Goal: Information Seeking & Learning: Check status

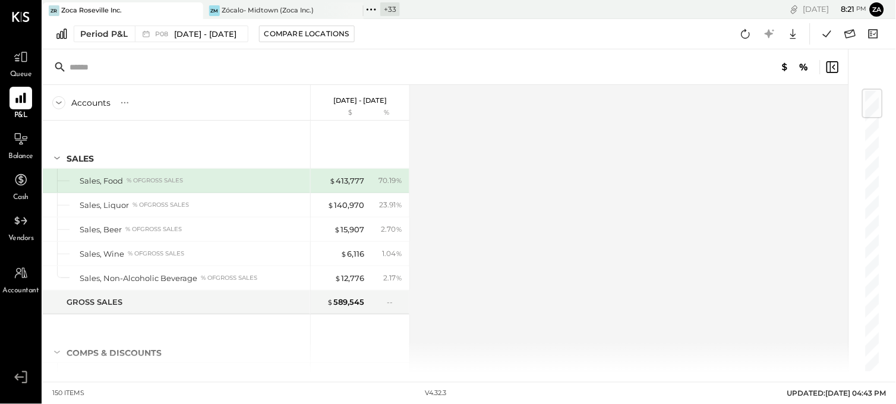
click at [381, 9] on div "+ 33" at bounding box center [390, 9] width 20 height 14
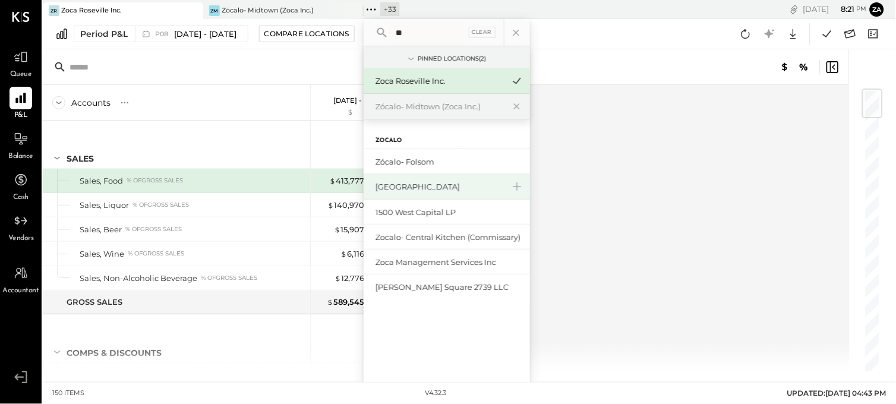
type input "**"
click at [449, 185] on div "[GEOGRAPHIC_DATA]" at bounding box center [440, 186] width 128 height 11
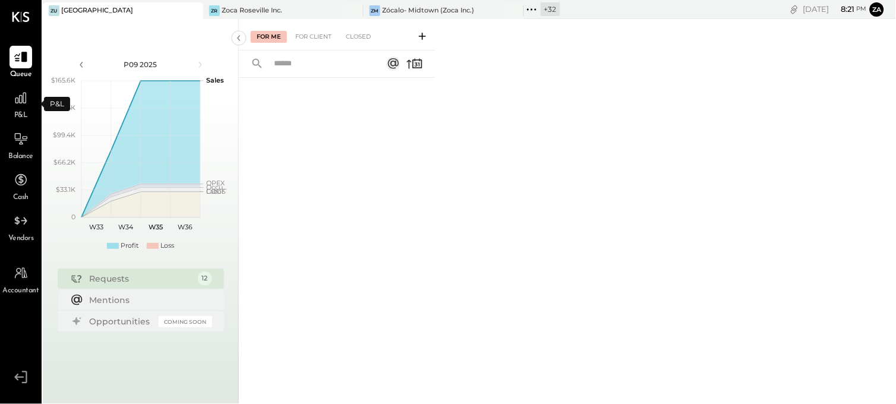
click at [22, 113] on span "P&L" at bounding box center [21, 116] width 14 height 11
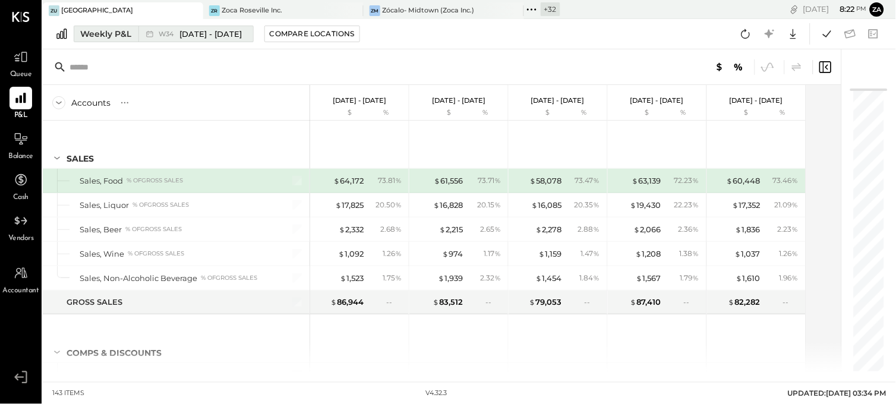
click at [122, 32] on div "Weekly P&L" at bounding box center [105, 34] width 51 height 12
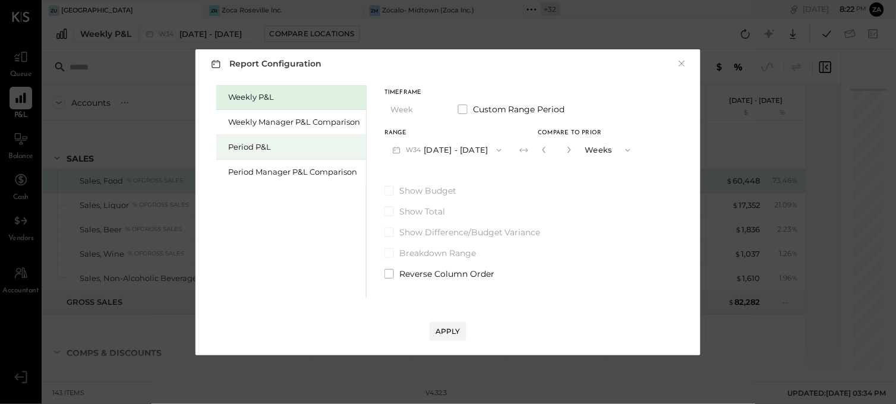
click at [260, 145] on div "Period P&L" at bounding box center [294, 146] width 132 height 11
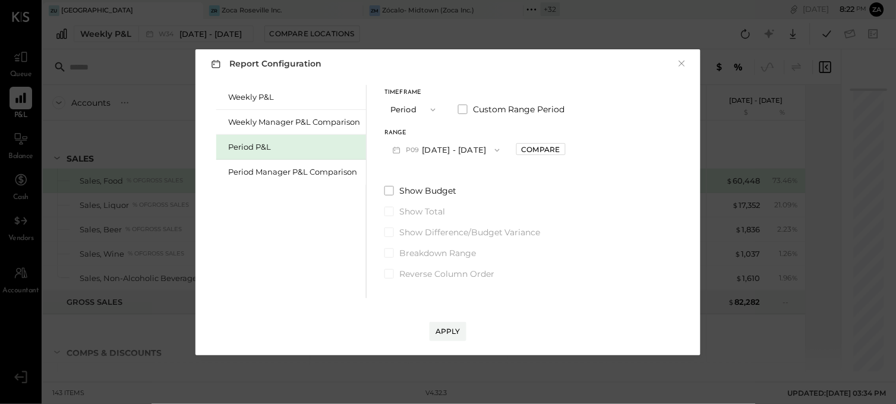
click at [450, 144] on button "P09 [DATE] - [DATE]" at bounding box center [446, 150] width 124 height 22
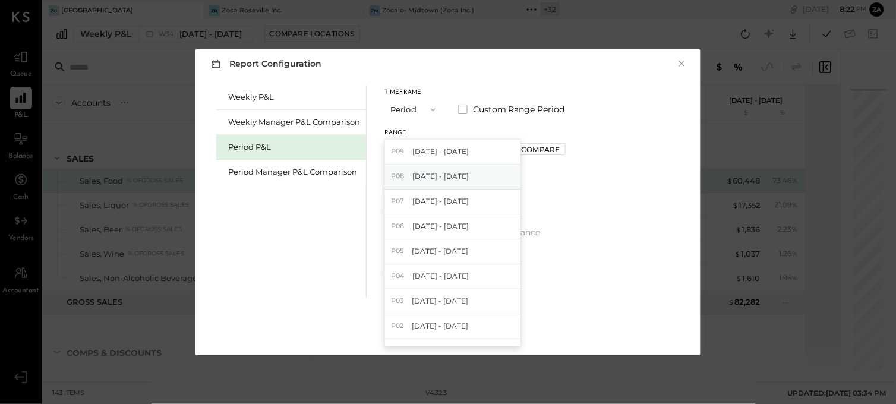
click at [456, 181] on span "[DATE] - [DATE]" at bounding box center [440, 176] width 56 height 10
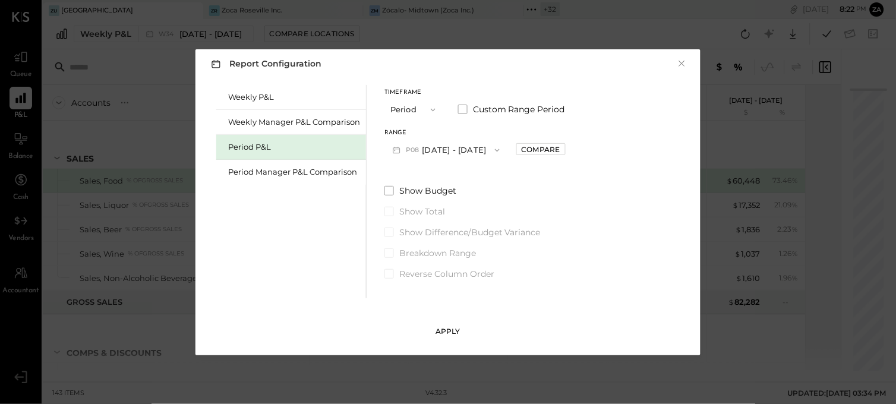
click at [457, 327] on div "Apply" at bounding box center [448, 331] width 25 height 10
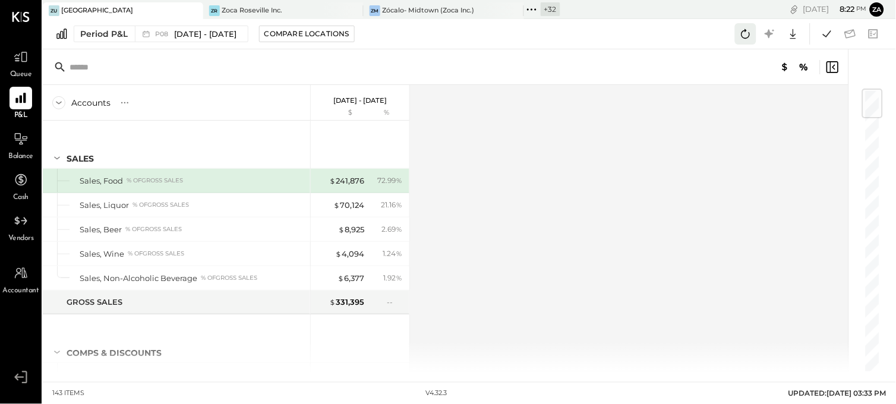
click at [737, 32] on button at bounding box center [745, 33] width 21 height 21
click at [830, 32] on icon at bounding box center [827, 33] width 8 height 7
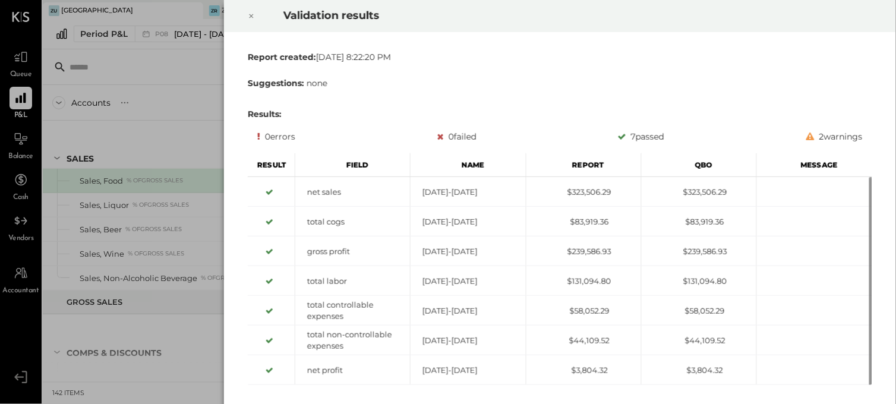
click at [251, 18] on icon at bounding box center [251, 16] width 7 height 14
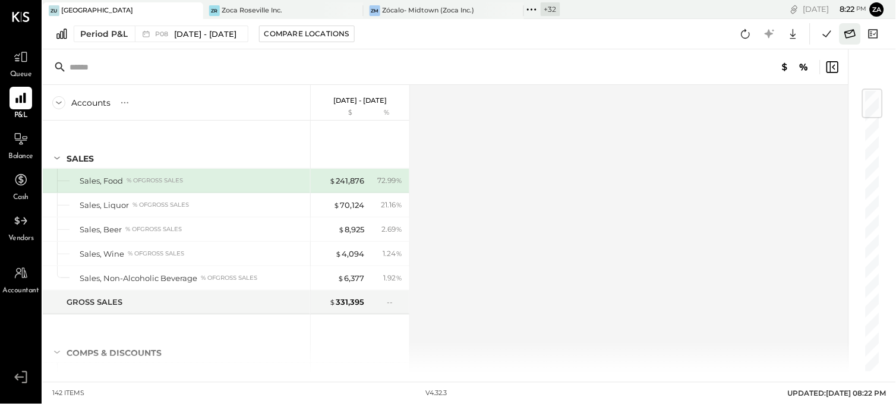
click at [851, 33] on icon at bounding box center [850, 33] width 11 height 9
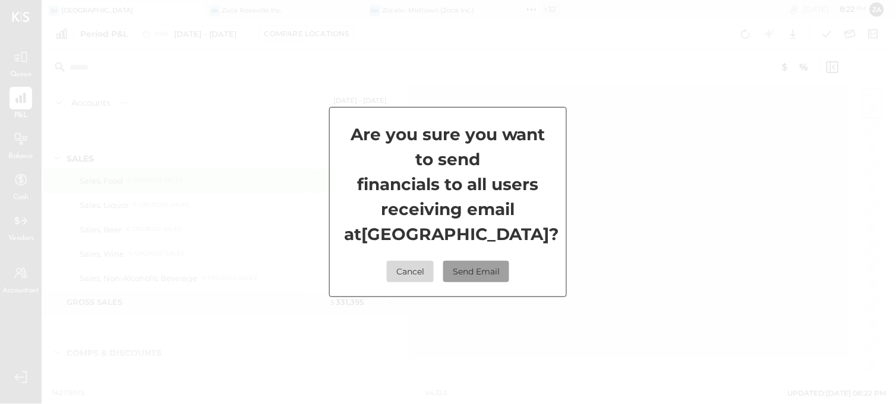
click at [468, 276] on button "Send Email" at bounding box center [476, 271] width 66 height 21
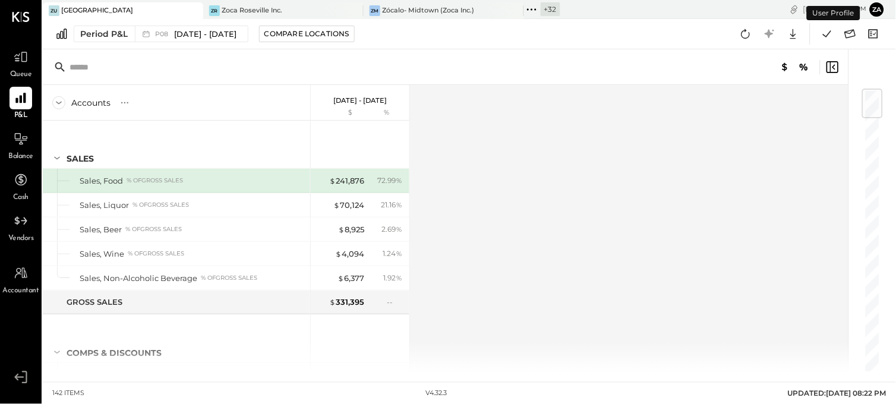
click at [876, 12] on button "Za" at bounding box center [877, 9] width 14 height 14
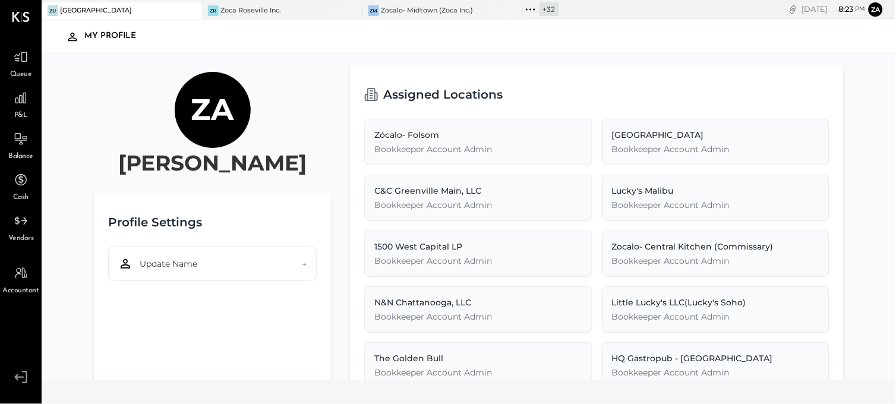
click at [22, 370] on icon at bounding box center [20, 377] width 21 height 18
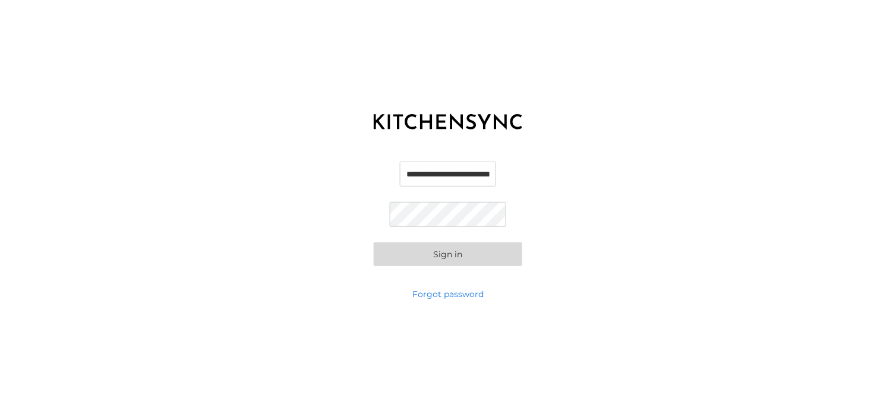
scroll to position [0, 24]
click at [433, 176] on input "**********" at bounding box center [448, 174] width 117 height 25
type input "**********"
drag, startPoint x: 453, startPoint y: 254, endPoint x: 464, endPoint y: 253, distance: 10.7
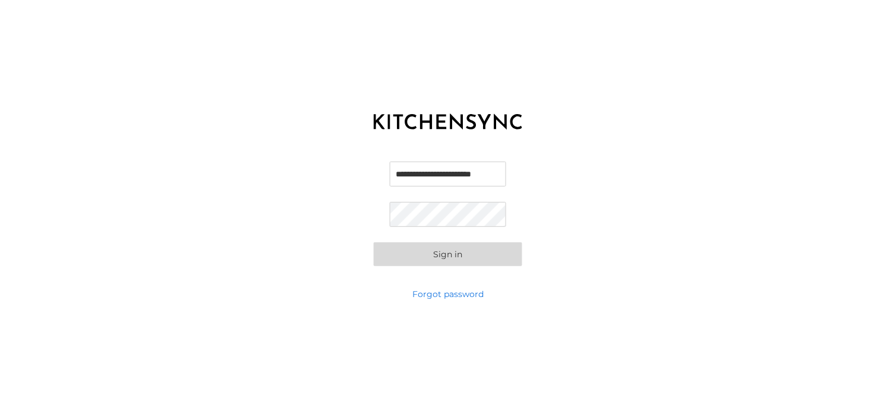
click at [459, 254] on button "Sign in" at bounding box center [448, 254] width 149 height 24
